Goal: Transaction & Acquisition: Purchase product/service

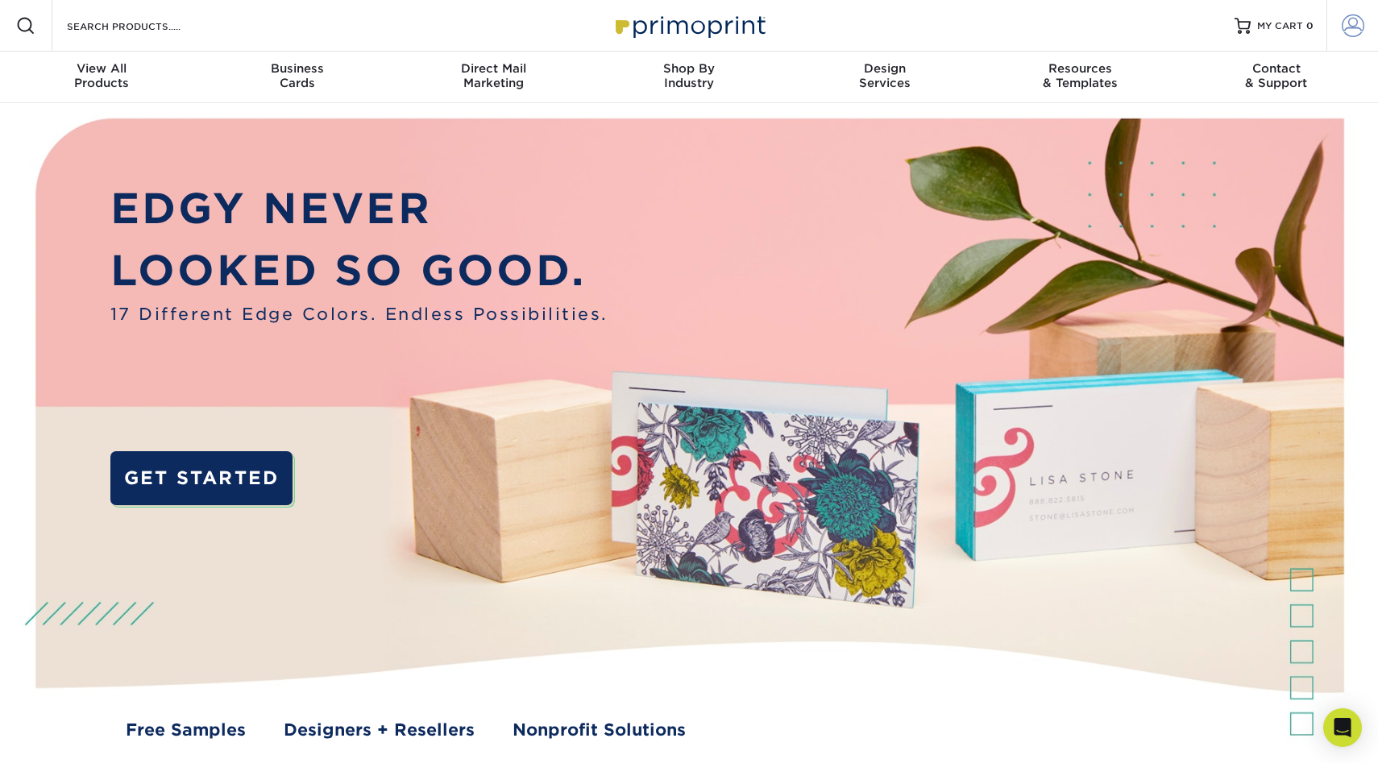
type input "mnldesigns831@gmai.com"
click at [1363, 22] on span at bounding box center [1353, 26] width 23 height 23
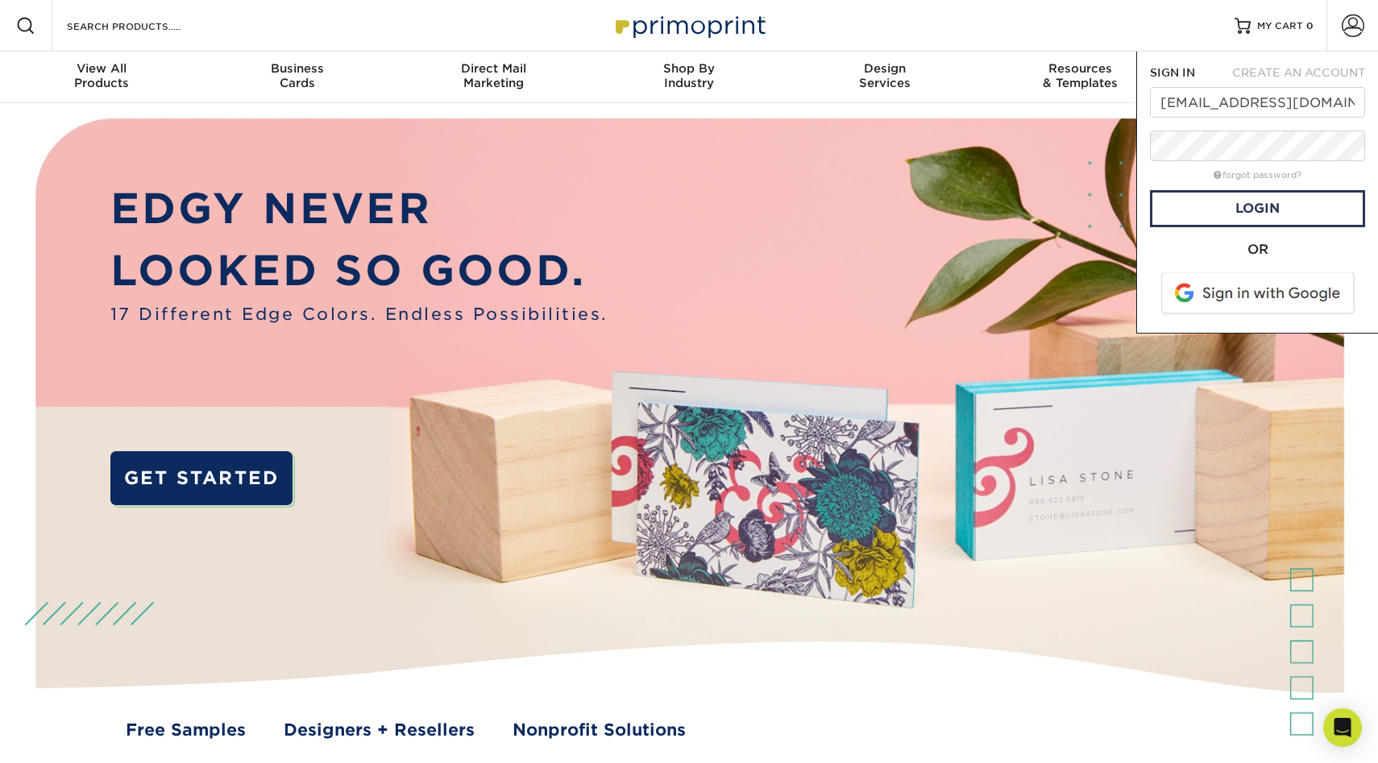
click at [1263, 297] on span at bounding box center [1259, 293] width 206 height 42
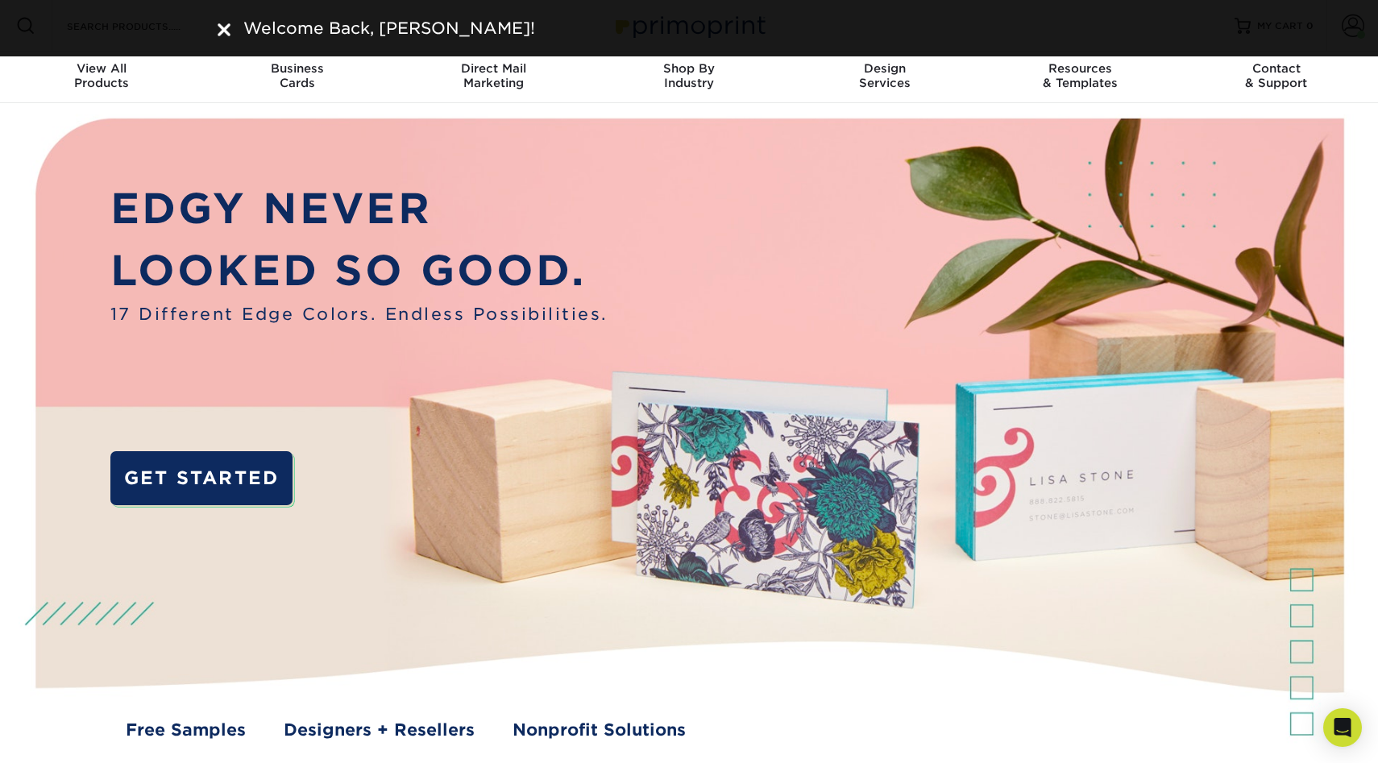
click at [221, 31] on img at bounding box center [224, 29] width 13 height 13
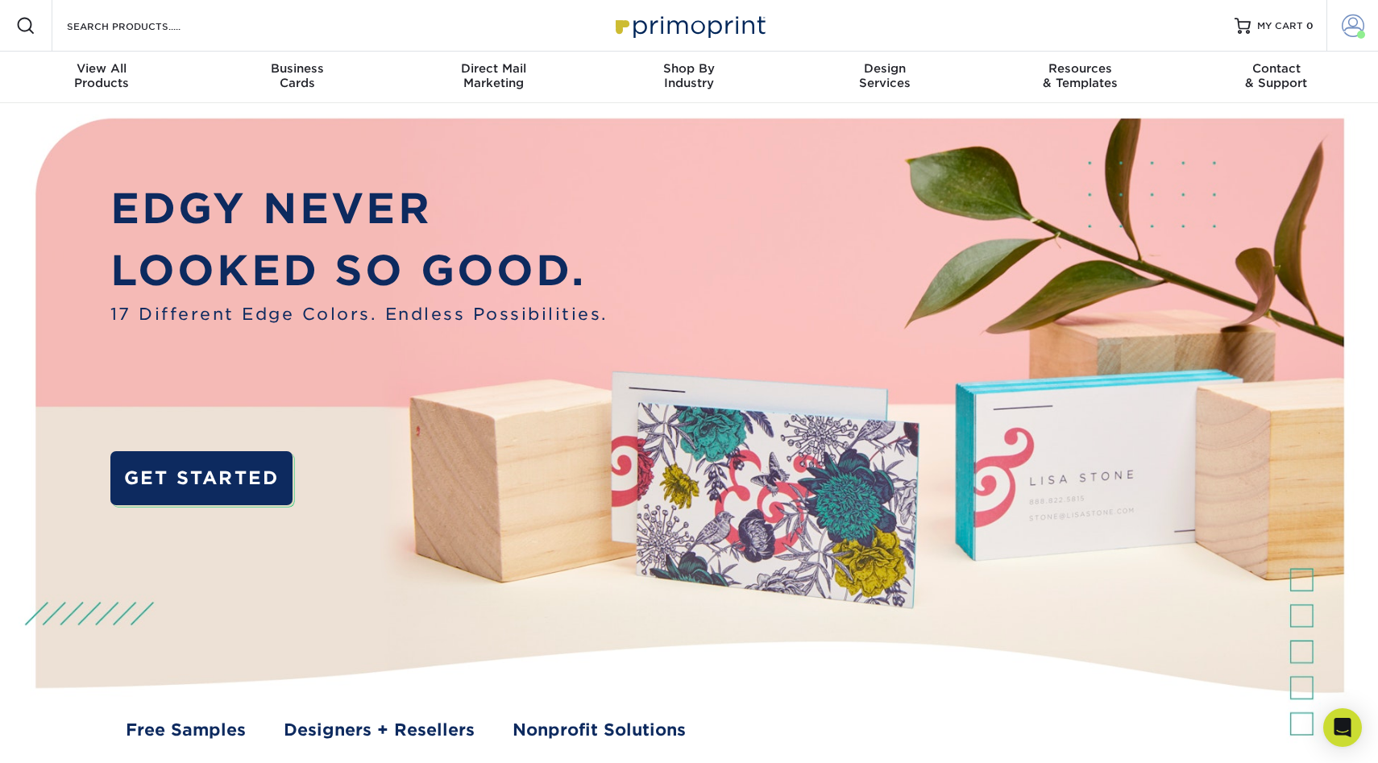
click at [1345, 35] on span at bounding box center [1353, 26] width 23 height 23
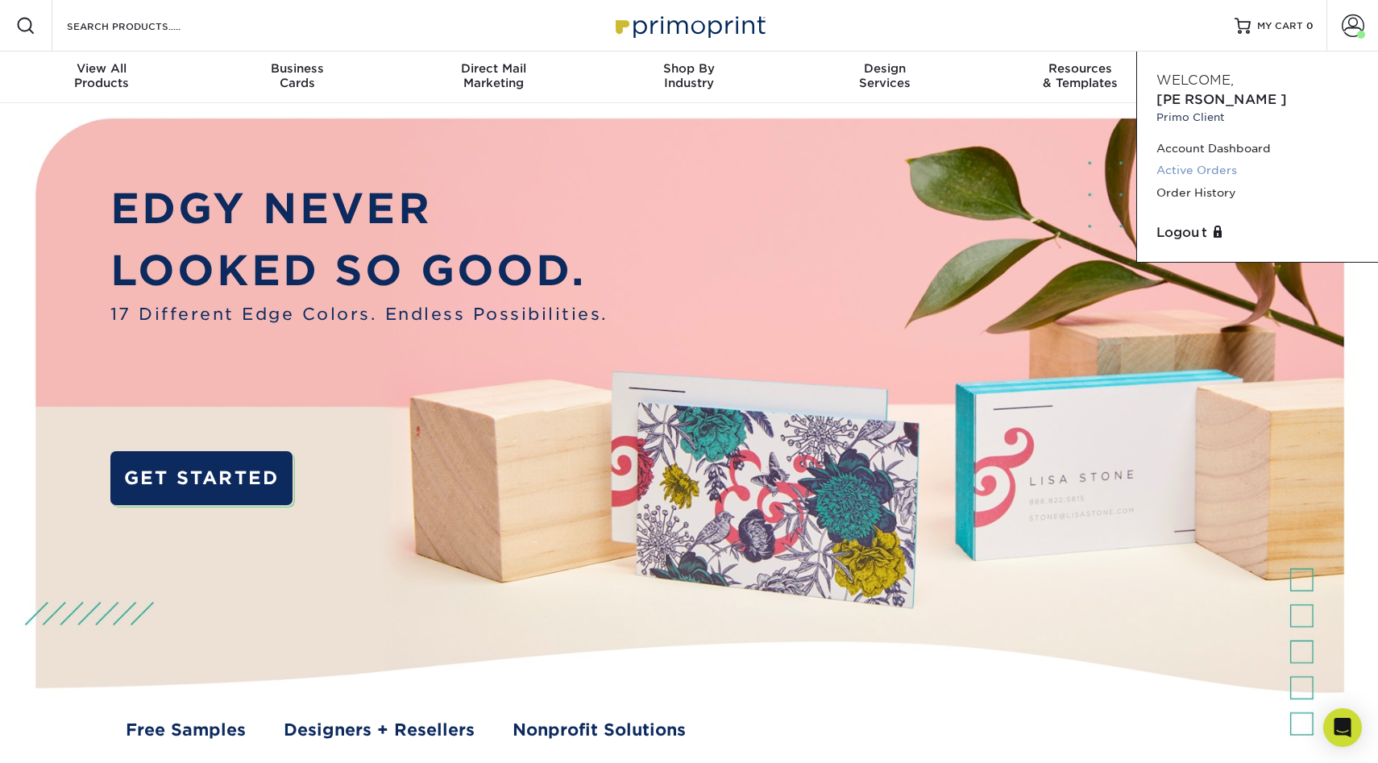
click at [1201, 160] on link "Active Orders" at bounding box center [1257, 171] width 202 height 22
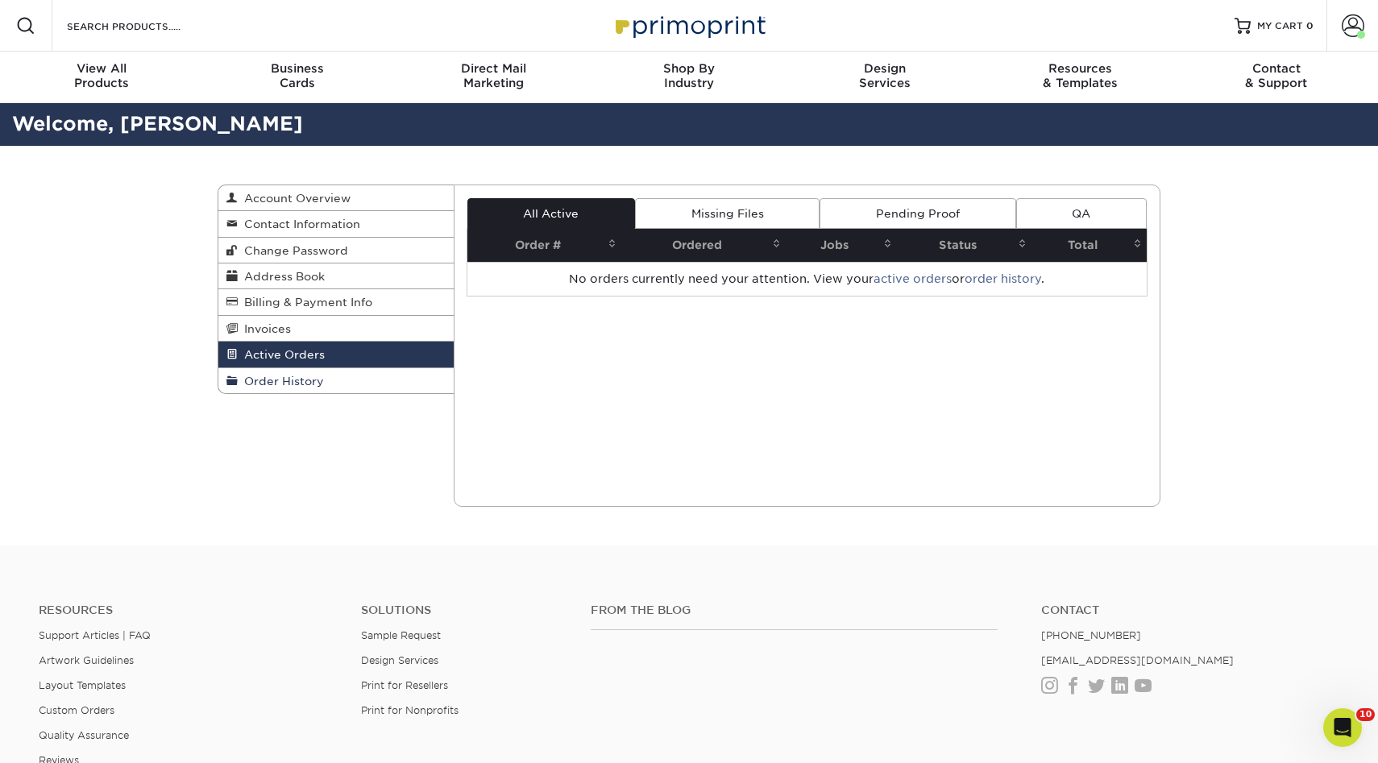
click at [296, 374] on link "Order History" at bounding box center [335, 380] width 235 height 25
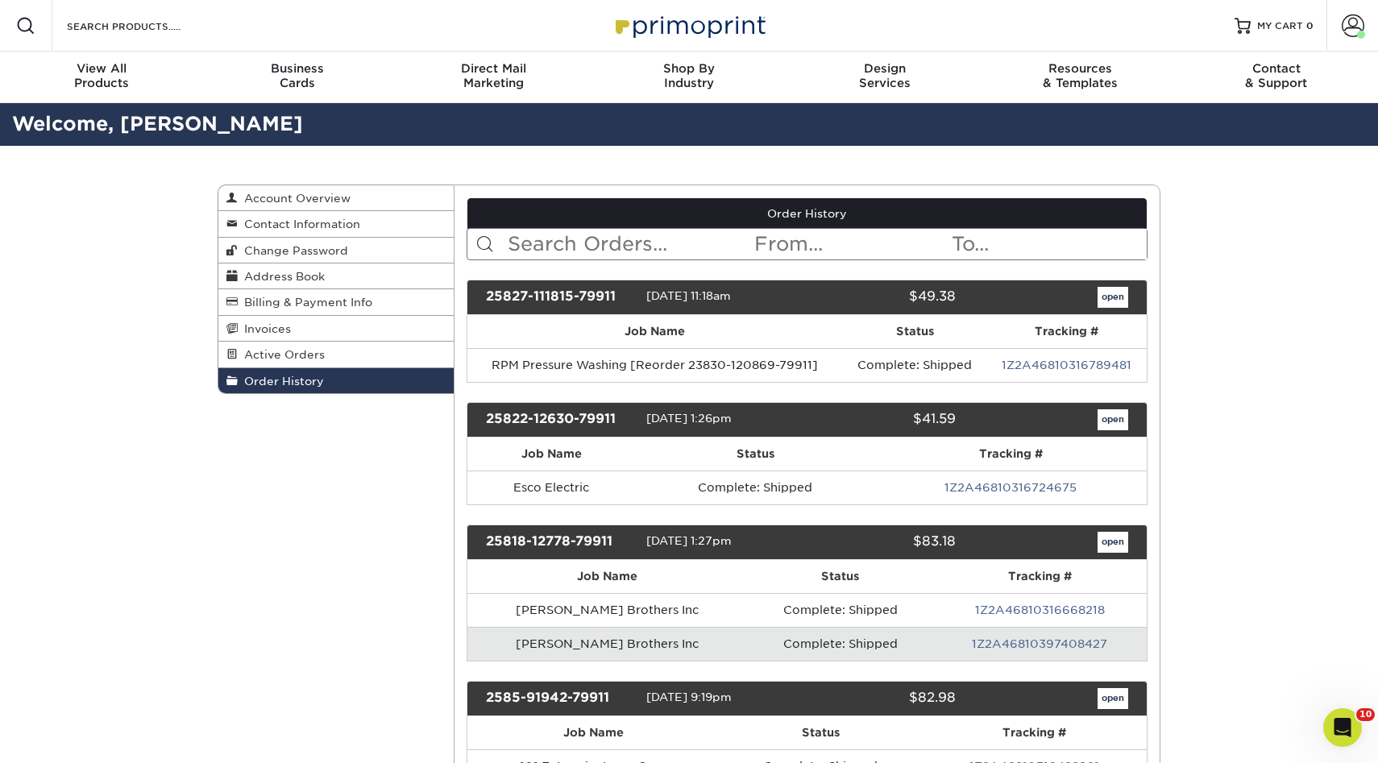
click at [637, 245] on input "text" at bounding box center [629, 244] width 247 height 31
type input "ivans"
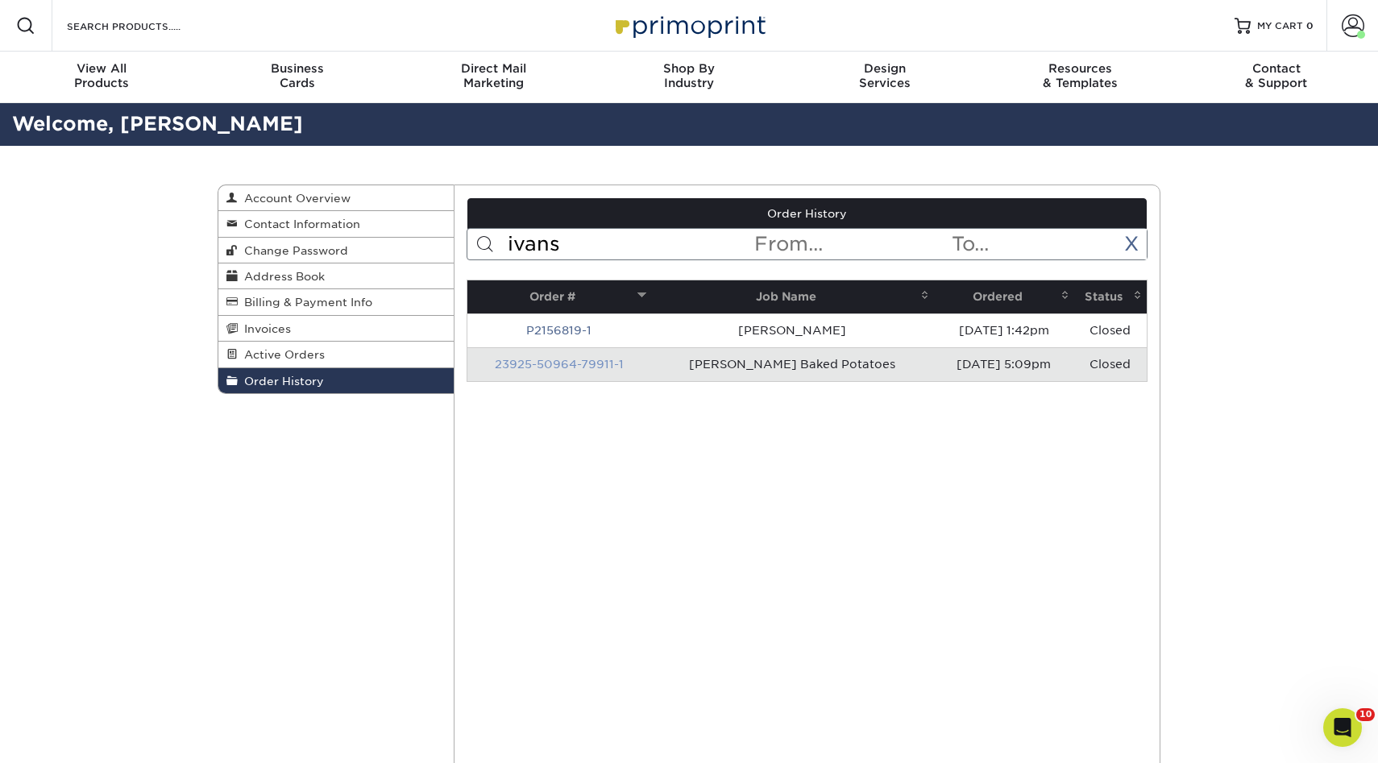
click at [557, 361] on link "23925-50964-79911-1" at bounding box center [559, 364] width 129 height 13
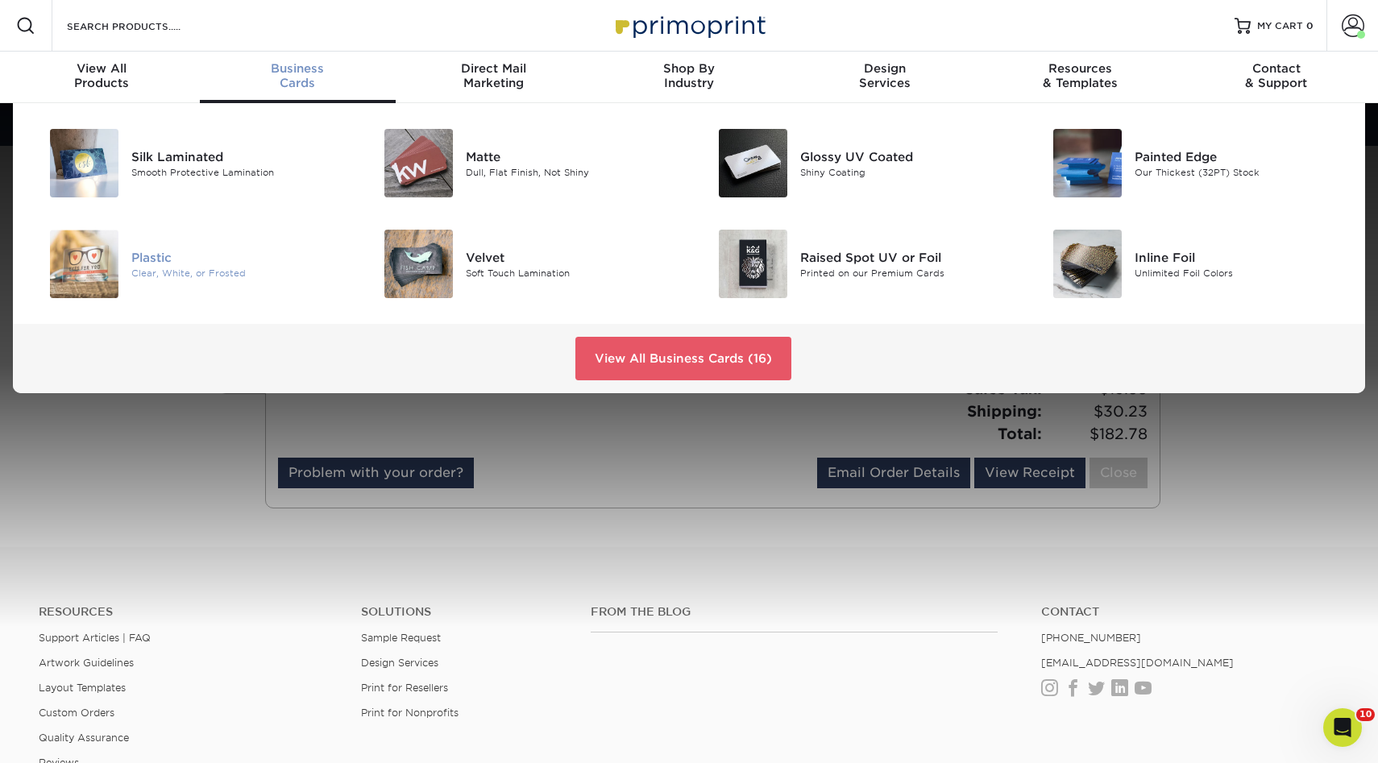
click at [260, 268] on div "Clear, White, or Frosted" at bounding box center [236, 273] width 211 height 14
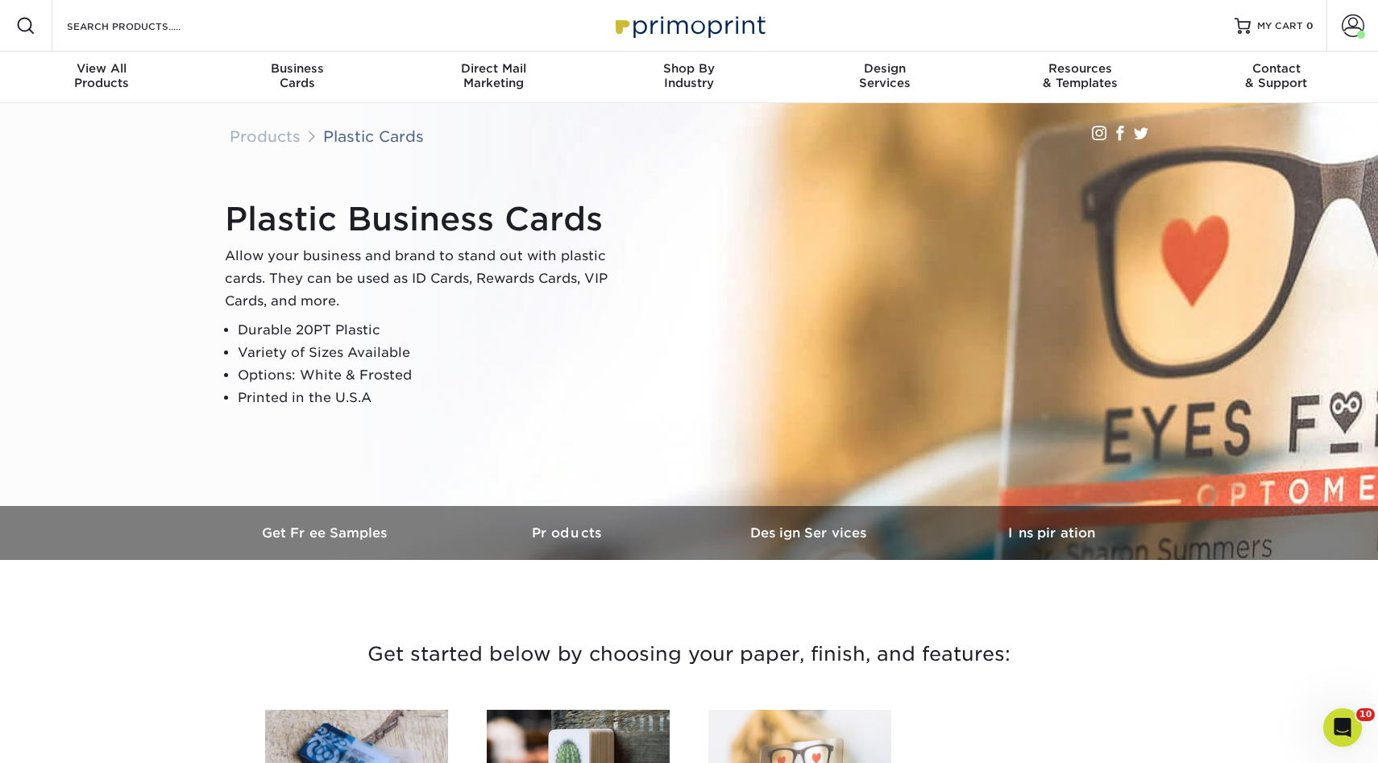
scroll to position [521, 0]
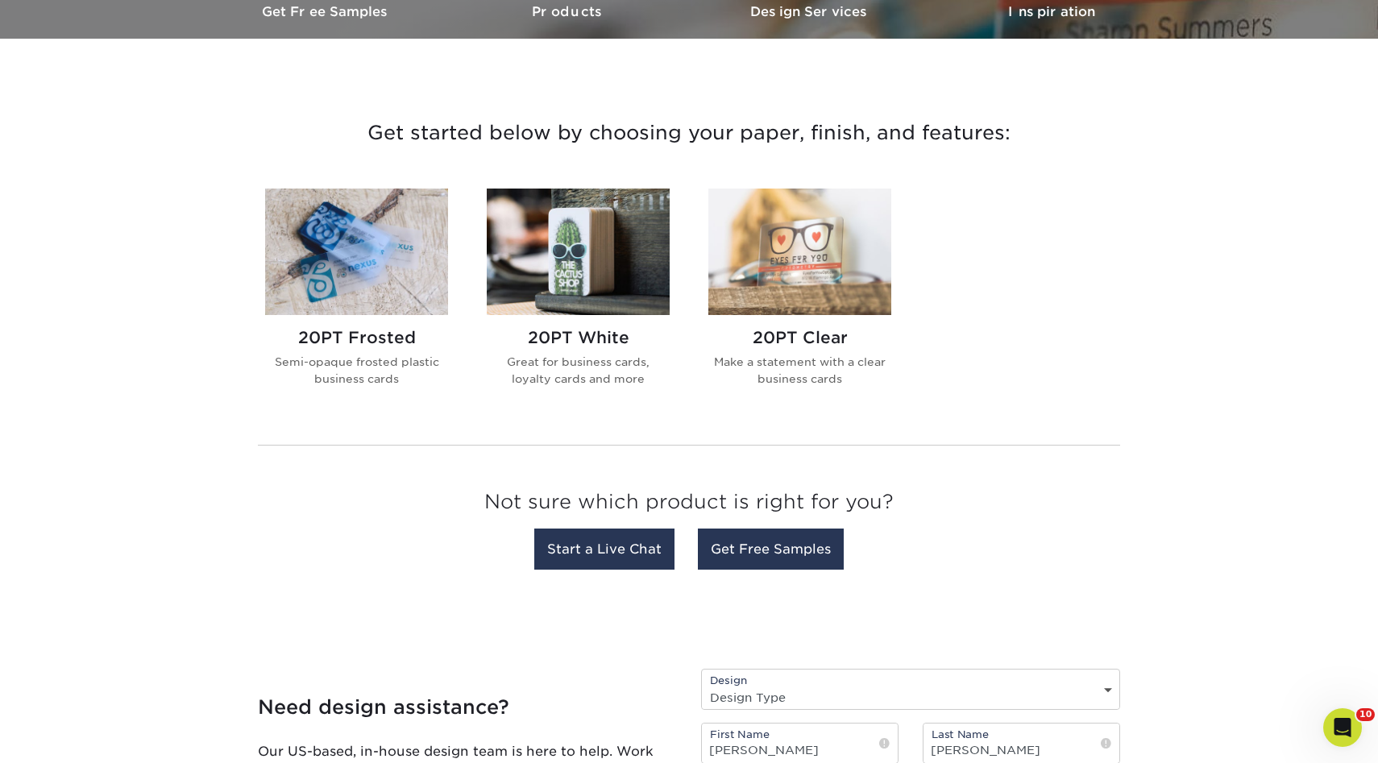
click at [570, 256] on img at bounding box center [578, 252] width 183 height 127
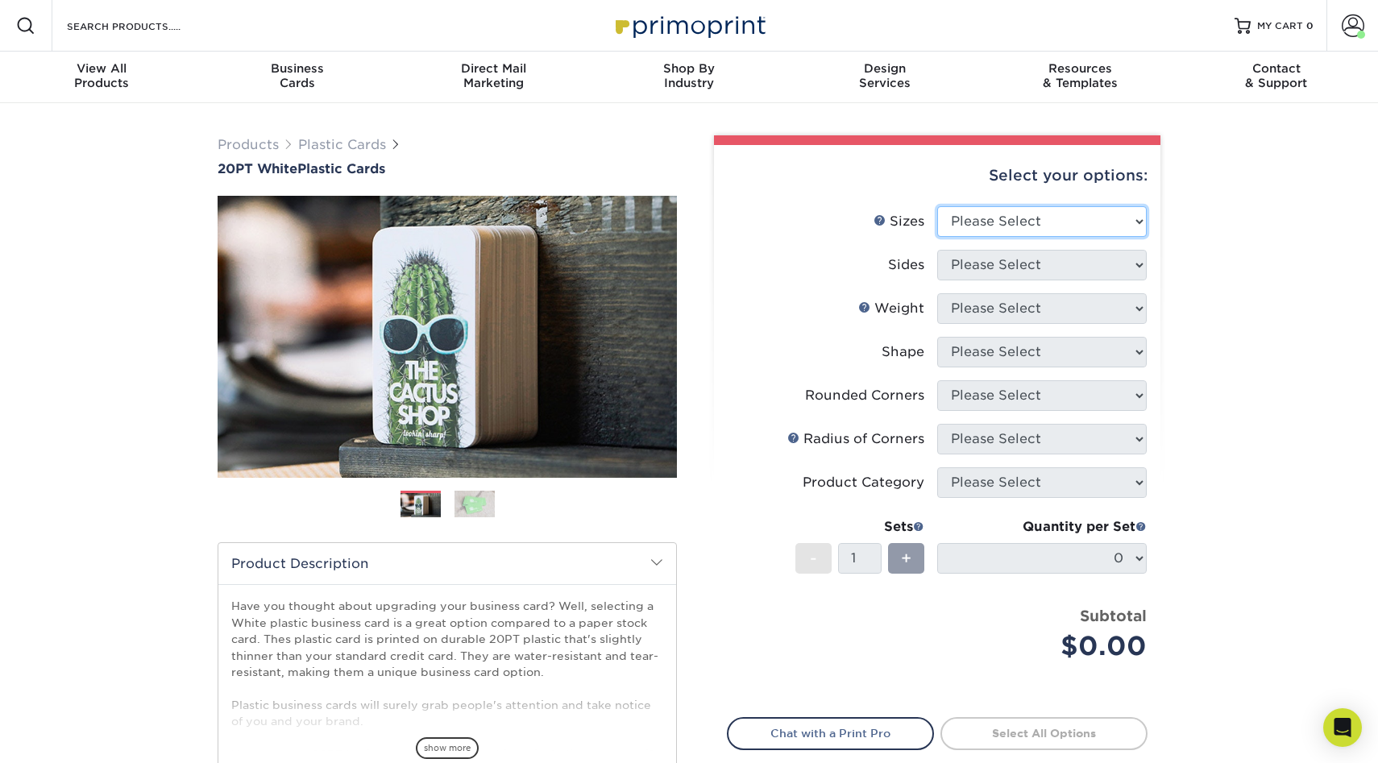
click at [1019, 214] on select "Please Select 2" x 3.5" 2" x 8" 2.12" x 3.375" 2.5" x 2.5" 4.25" x 6"" at bounding box center [1042, 221] width 210 height 31
click at [937, 206] on select "Please Select 2" x 3.5" 2" x 8" 2.12" x 3.375" 2.5" x 2.5" 4.25" x 6"" at bounding box center [1042, 221] width 210 height 31
click at [980, 222] on select "Please Select 2" x 3.5" 2" x 8" 2.12" x 3.375" 2.5" x 2.5" 4.25" x 6"" at bounding box center [1042, 221] width 210 height 31
select select "2.00x3.50"
click at [937, 206] on select "Please Select 2" x 3.5" 2" x 8" 2.12" x 3.375" 2.5" x 2.5" 4.25" x 6"" at bounding box center [1042, 221] width 210 height 31
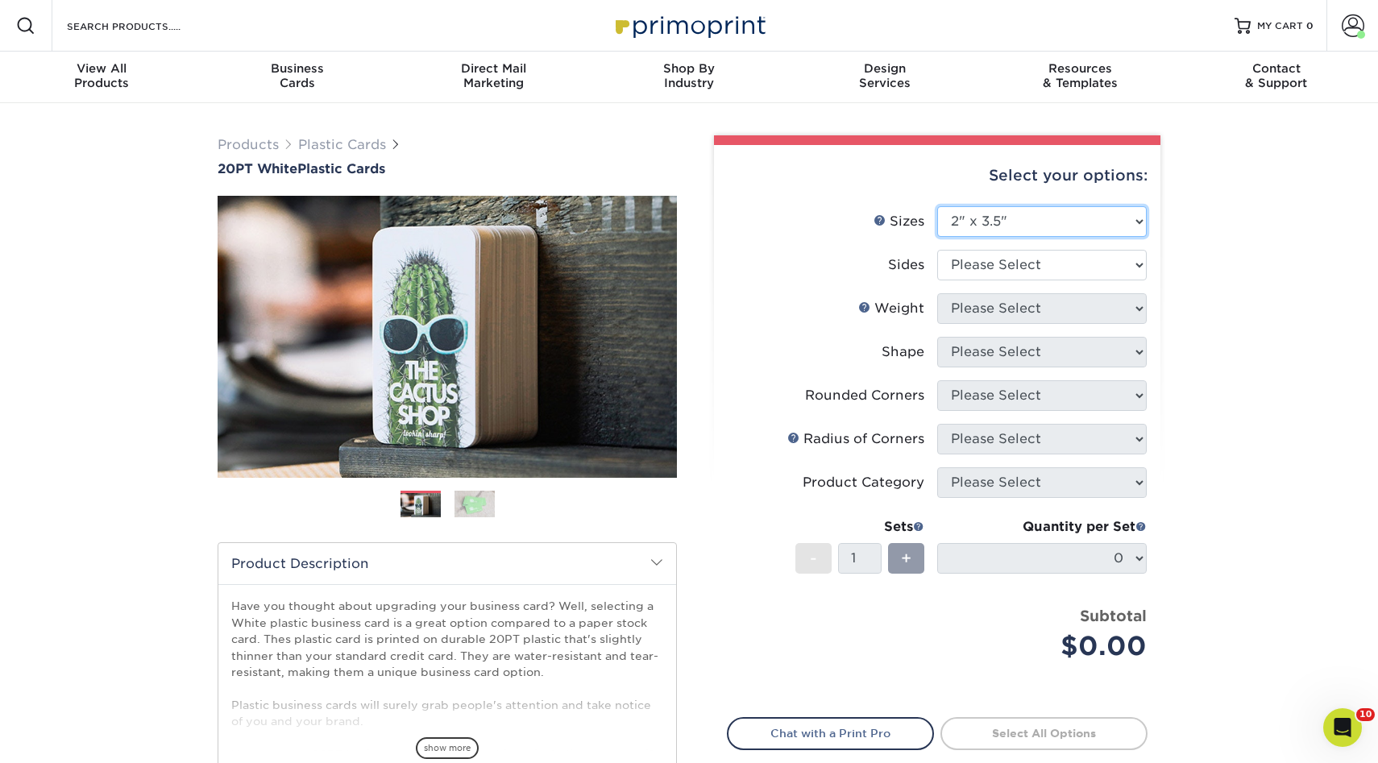
click at [974, 222] on select "Please Select 2" x 3.5" 2" x 8" 2.12" x 3.375" 2.5" x 2.5" 4.25" x 6"" at bounding box center [1042, 221] width 210 height 31
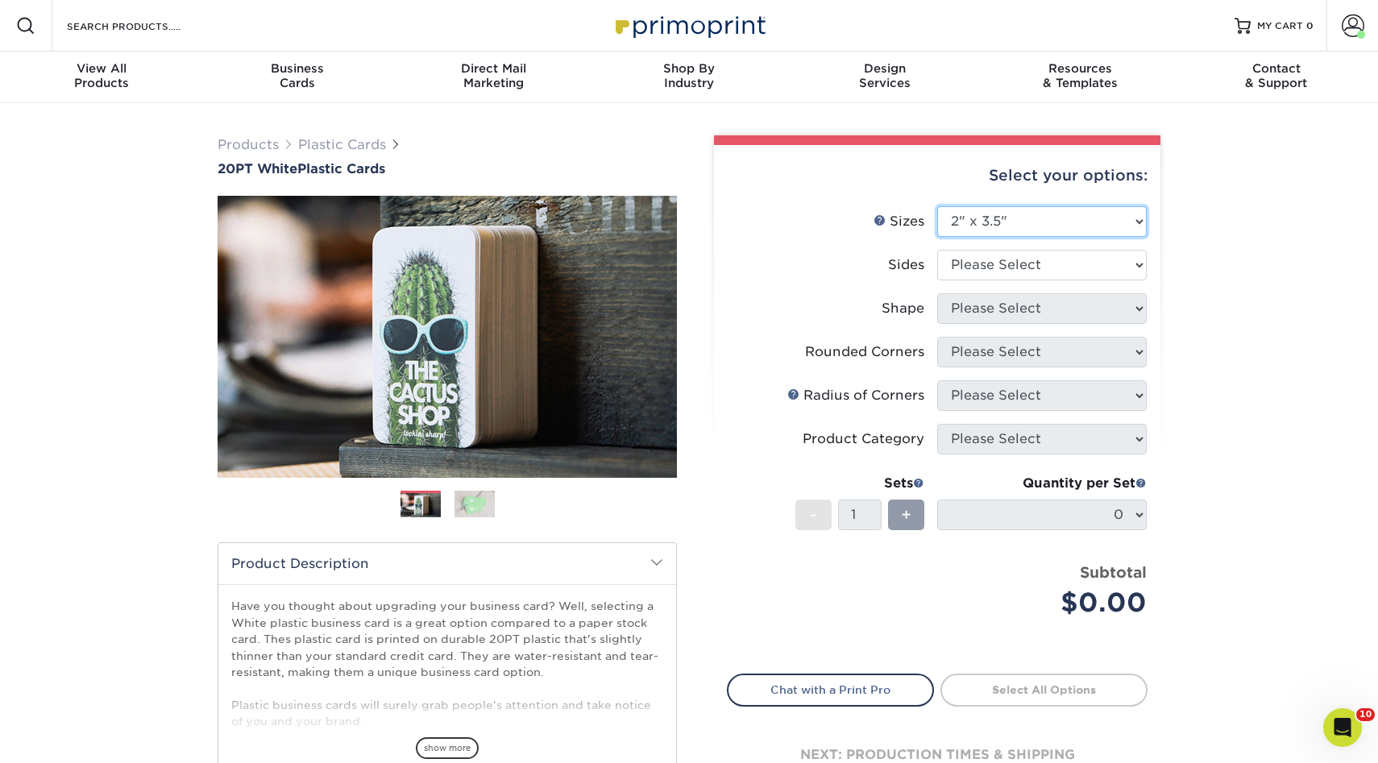
click at [937, 206] on select "Please Select 2" x 3.5" 2" x 8" 2.12" x 3.375" 2.5" x 2.5" 4.25" x 6"" at bounding box center [1042, 221] width 210 height 31
click at [1002, 267] on select "Please Select Print Both Sides Print Front Only" at bounding box center [1042, 265] width 210 height 31
select select "13abbda7-1d64-4f25-8bb2-c179b224825d"
click at [937, 250] on select "Please Select Print Both Sides Print Front Only" at bounding box center [1042, 265] width 210 height 31
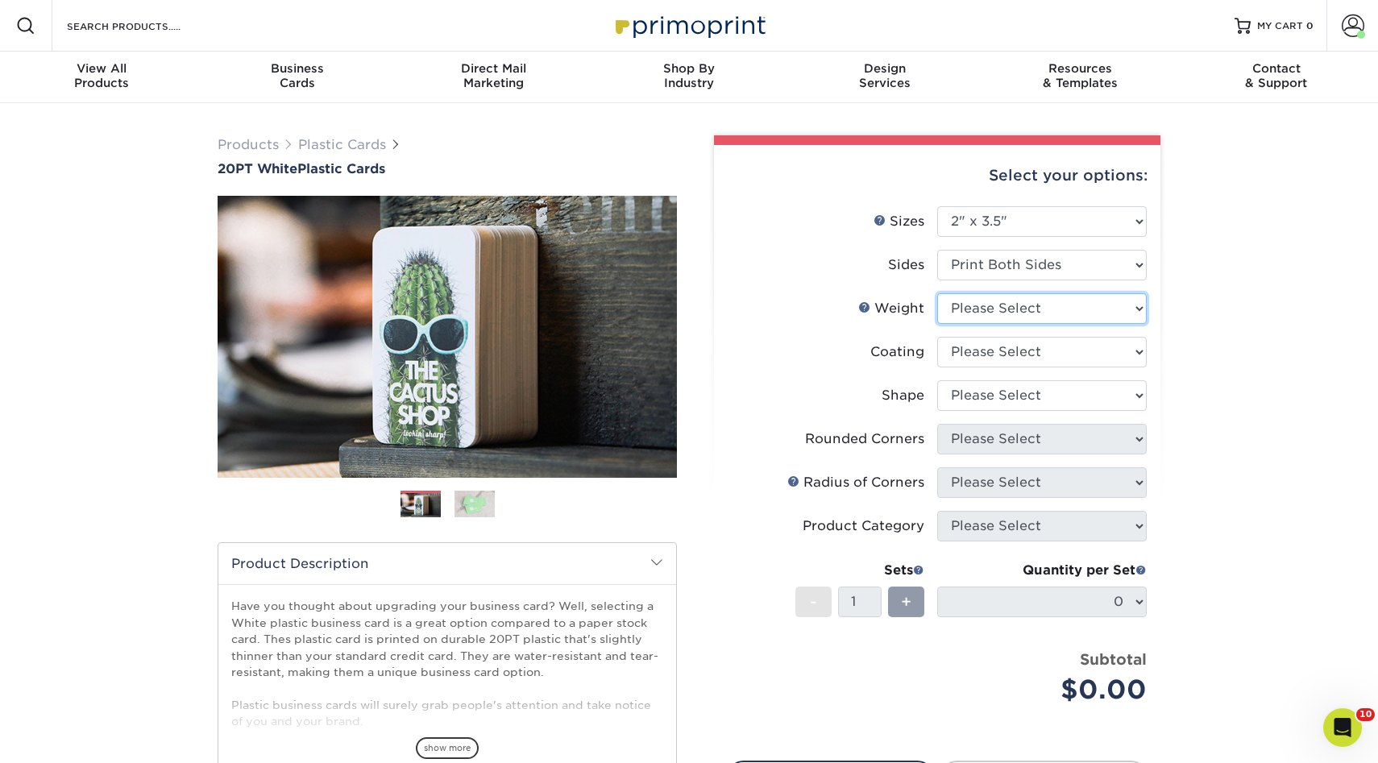
click at [994, 303] on select "Please Select 20PT White Plastic 20PT White Plastic" at bounding box center [1042, 308] width 210 height 31
select select "20PT White Plastic"
click at [937, 293] on select "Please Select 20PT White Plastic 20PT White Plastic" at bounding box center [1042, 308] width 210 height 31
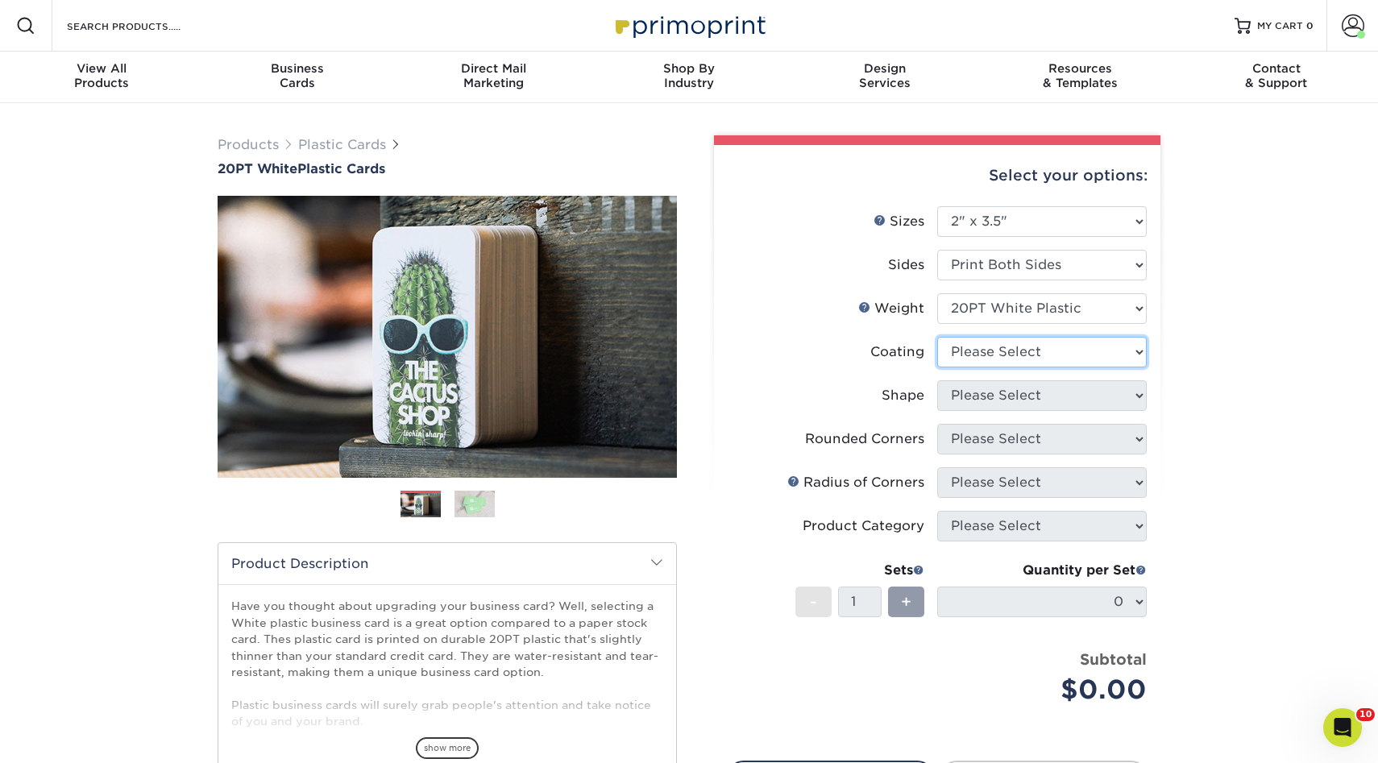
click at [1011, 351] on select at bounding box center [1042, 352] width 210 height 31
select select "3e7618de-abca-4bda-9f97-8b9129e913d8"
click at [937, 337] on select at bounding box center [1042, 352] width 210 height 31
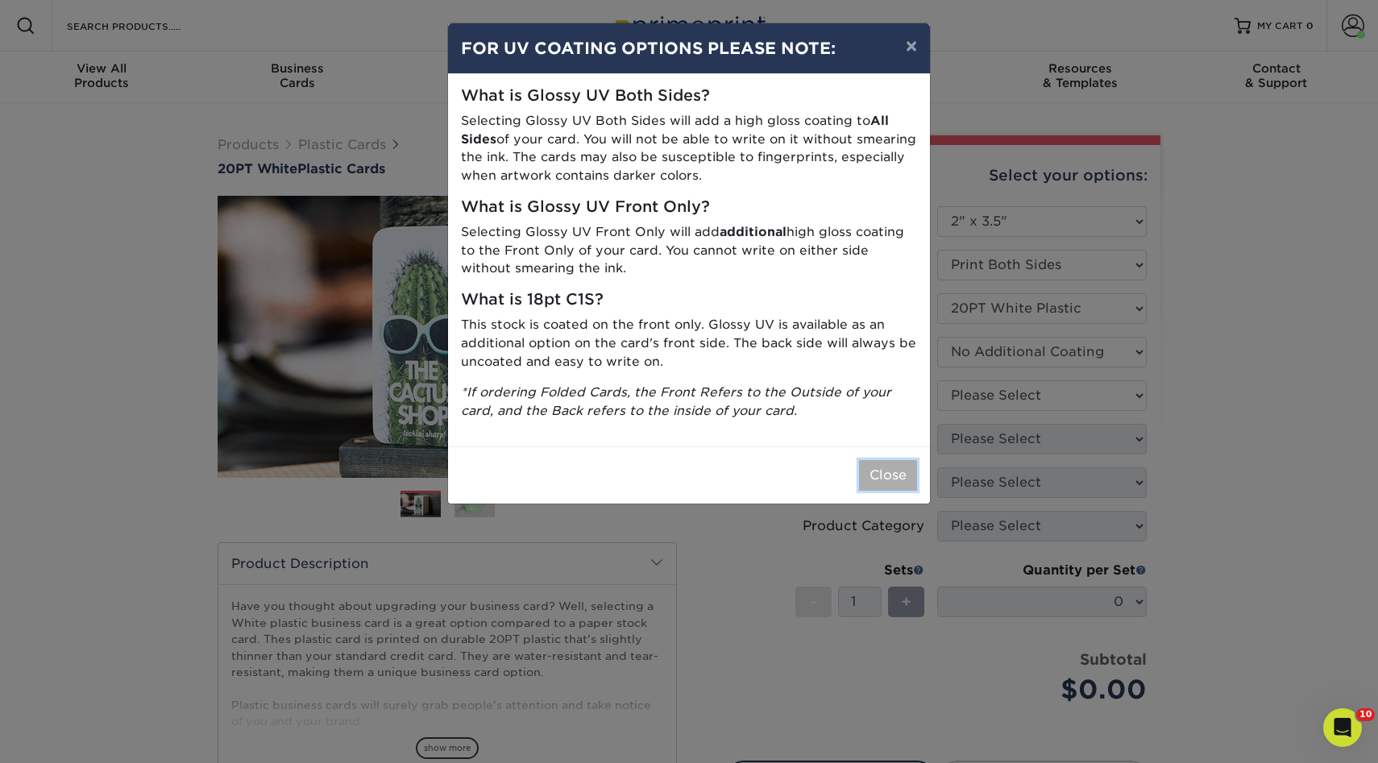
click at [898, 484] on button "Close" at bounding box center [888, 475] width 58 height 31
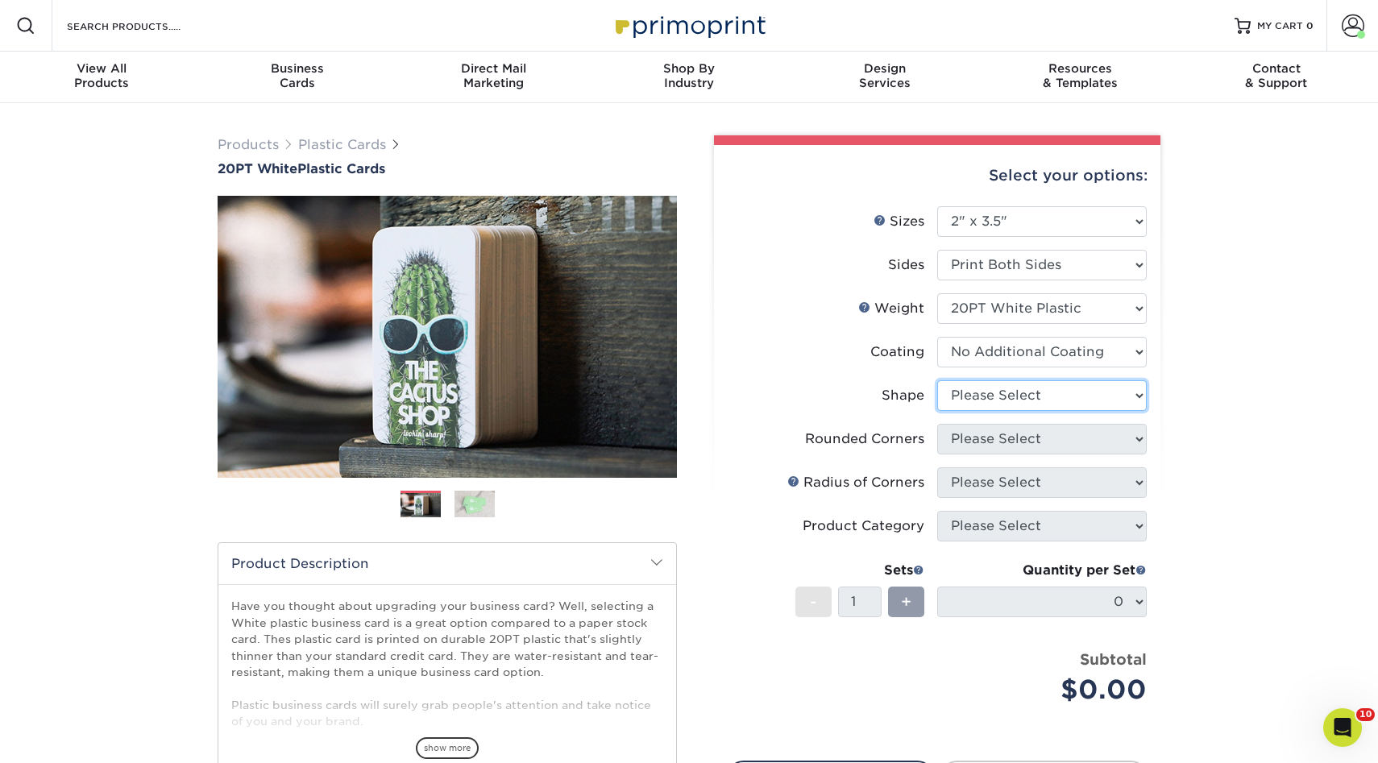
click at [988, 409] on select "Please Select Oval Standard" at bounding box center [1042, 395] width 210 height 31
select select "standard"
click at [937, 380] on select "Please Select Oval Standard" at bounding box center [1042, 395] width 210 height 31
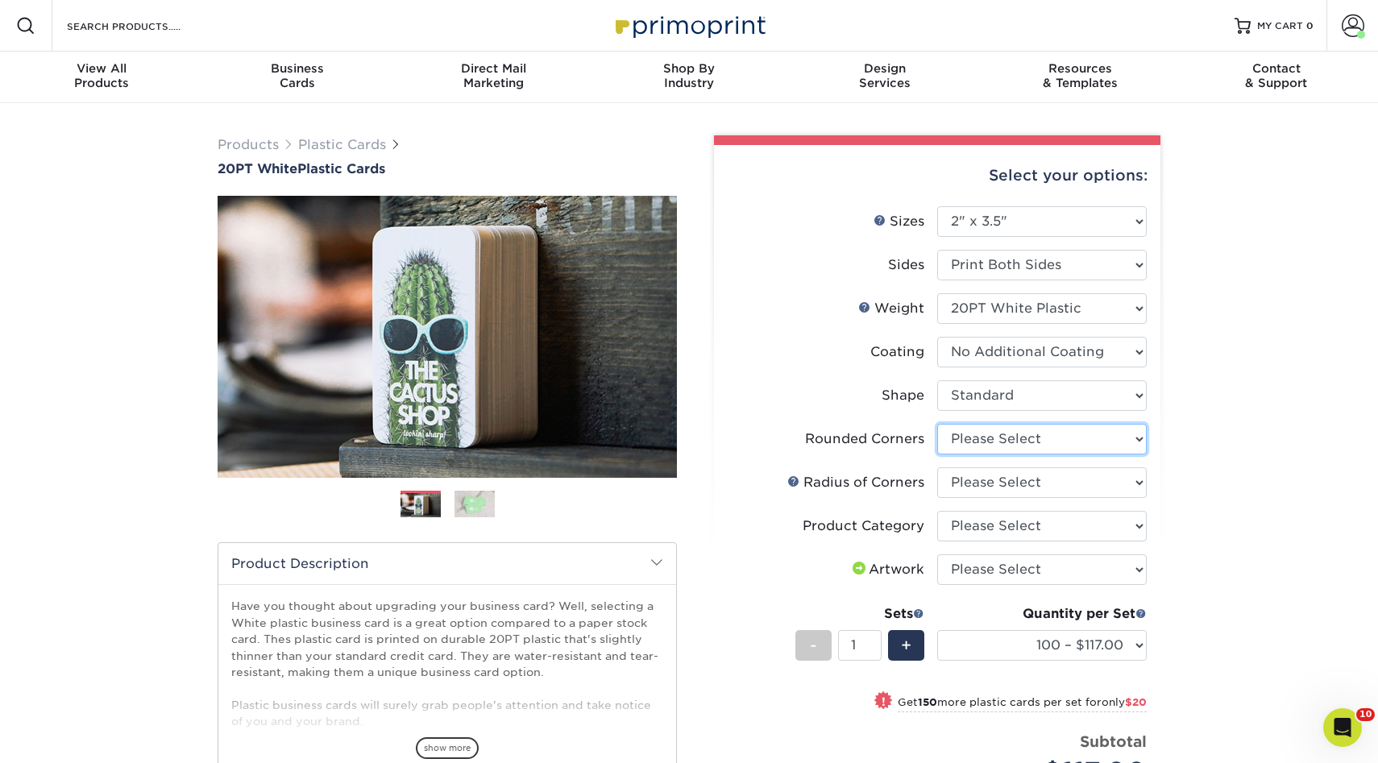
click at [991, 426] on select "Please Select Yes - Round 4 Corners" at bounding box center [1042, 439] width 210 height 31
select select "7672df9e-0e0a-464d-8e1f-920c575e4da3"
click at [937, 424] on select "Please Select Yes - Round 4 Corners" at bounding box center [1042, 439] width 210 height 31
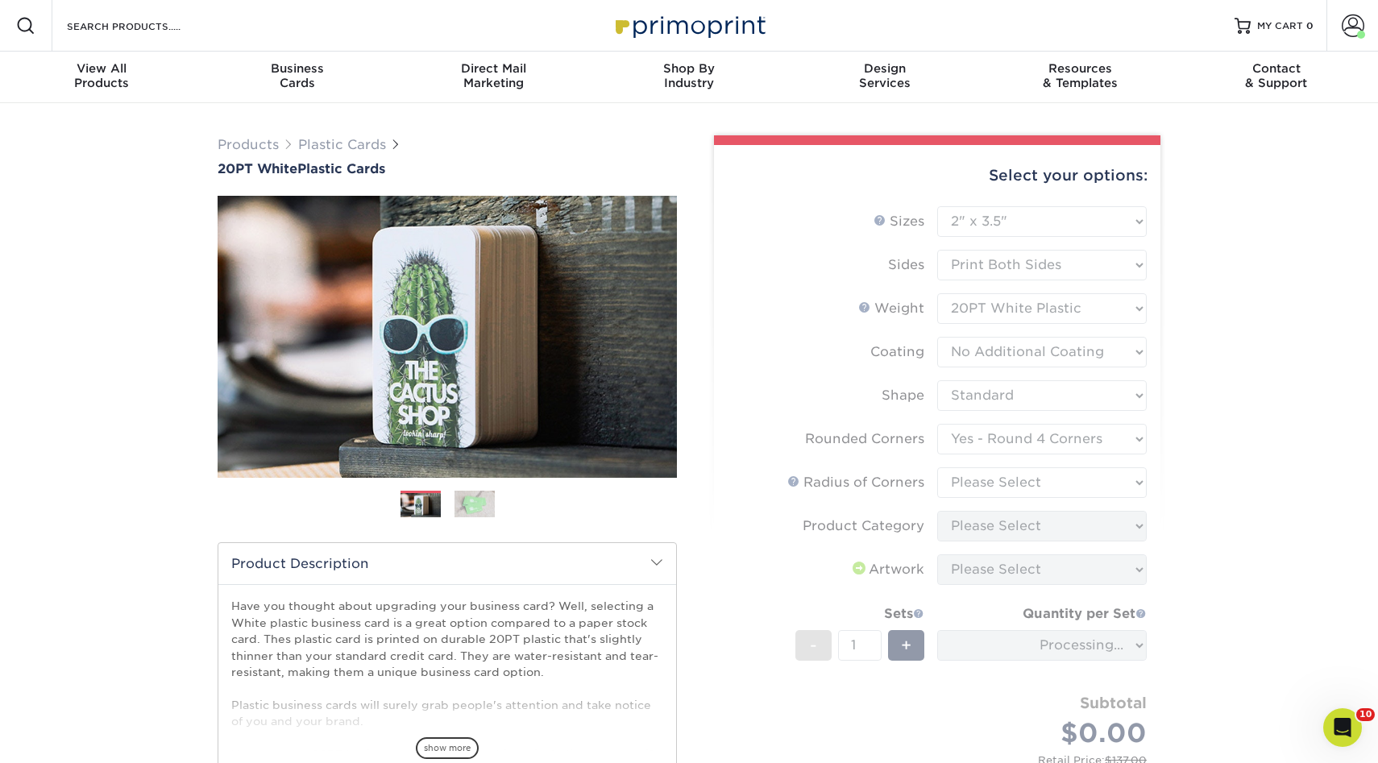
click at [978, 479] on form "Sizes Help Sizes Please Select 2" x 3.5" 2" x 8" 2.12" x 3.375" 2.5" x 2.5" 4.2…" at bounding box center [937, 503] width 421 height 595
click at [996, 477] on form "Sizes Help Sizes Please Select 2" x 3.5" 2" x 8" 2.12" x 3.375" 2.5" x 2.5" 4.2…" at bounding box center [937, 503] width 421 height 595
click at [1012, 478] on form "Sizes Help Sizes Please Select 2" x 3.5" 2" x 8" 2.12" x 3.375" 2.5" x 2.5" 4.2…" at bounding box center [937, 503] width 421 height 595
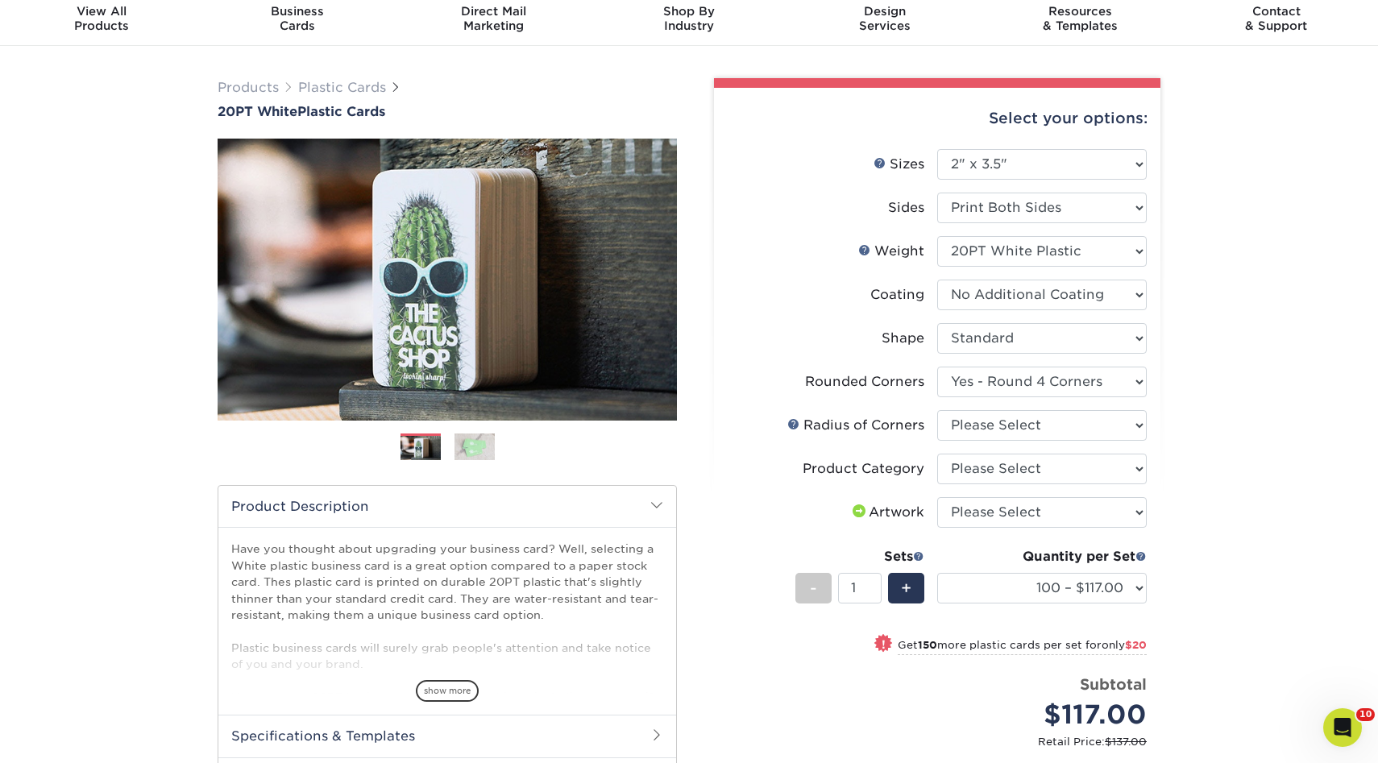
scroll to position [59, 0]
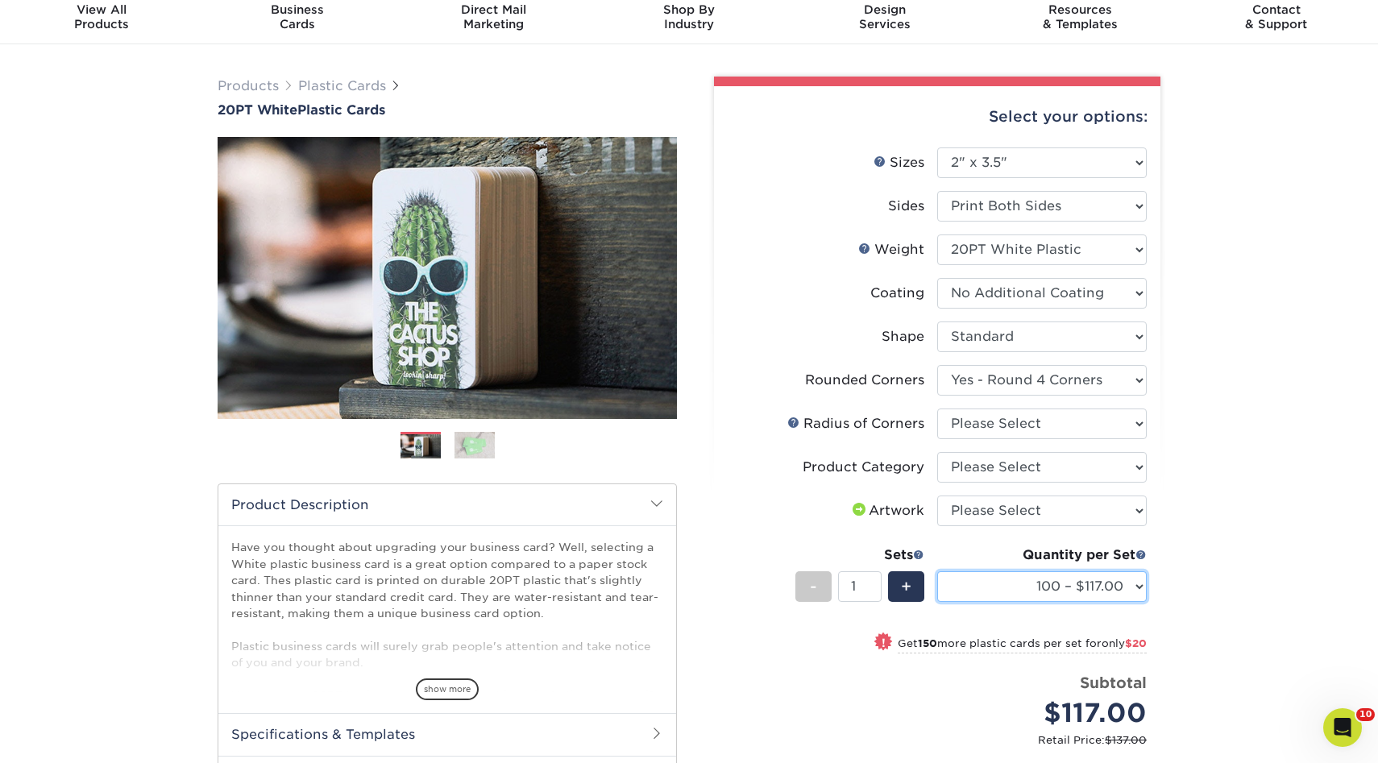
click at [1040, 578] on select "100 – $117.00 250 – $137.00 500 – $166.00 1000 – $193.00 2500 – $461.00 5000 – …" at bounding box center [1042, 586] width 210 height 31
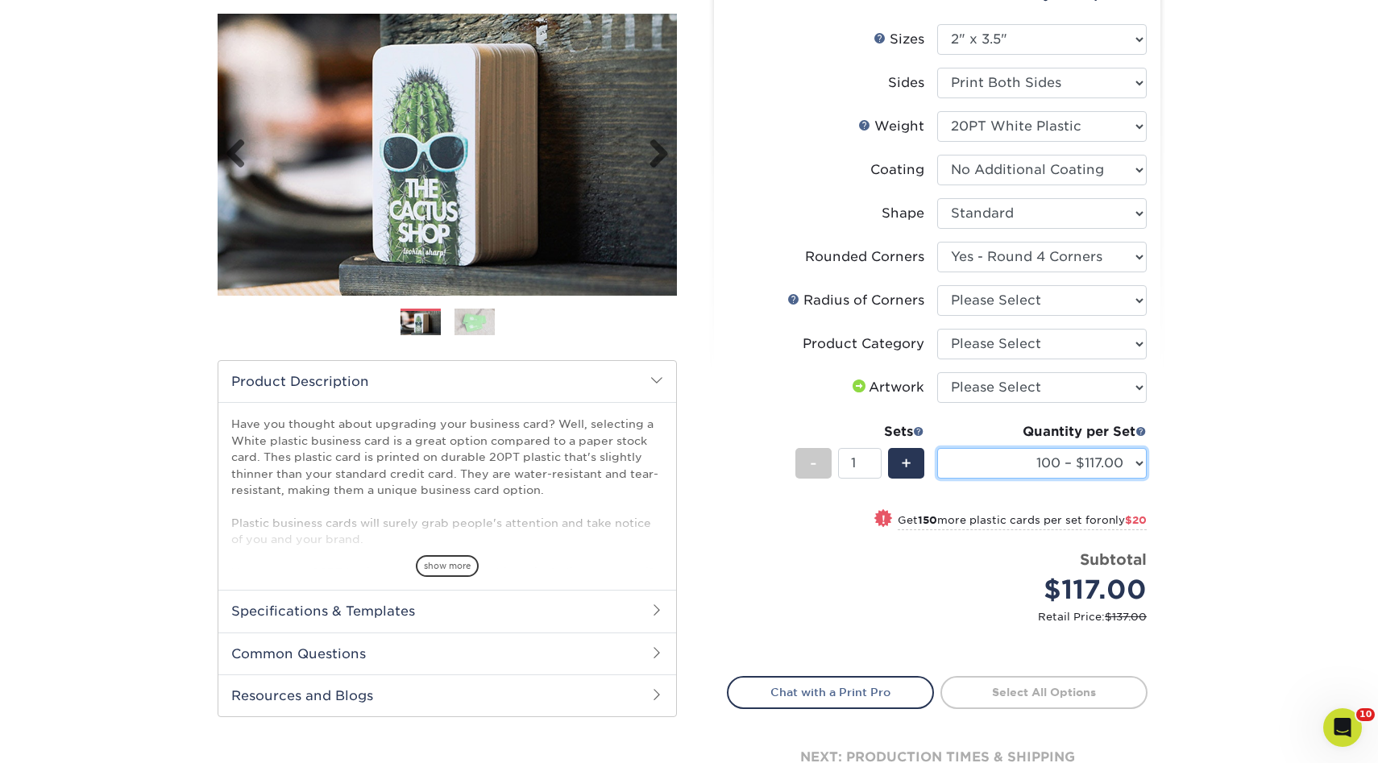
scroll to position [0, 0]
